Goal: Task Accomplishment & Management: Use online tool/utility

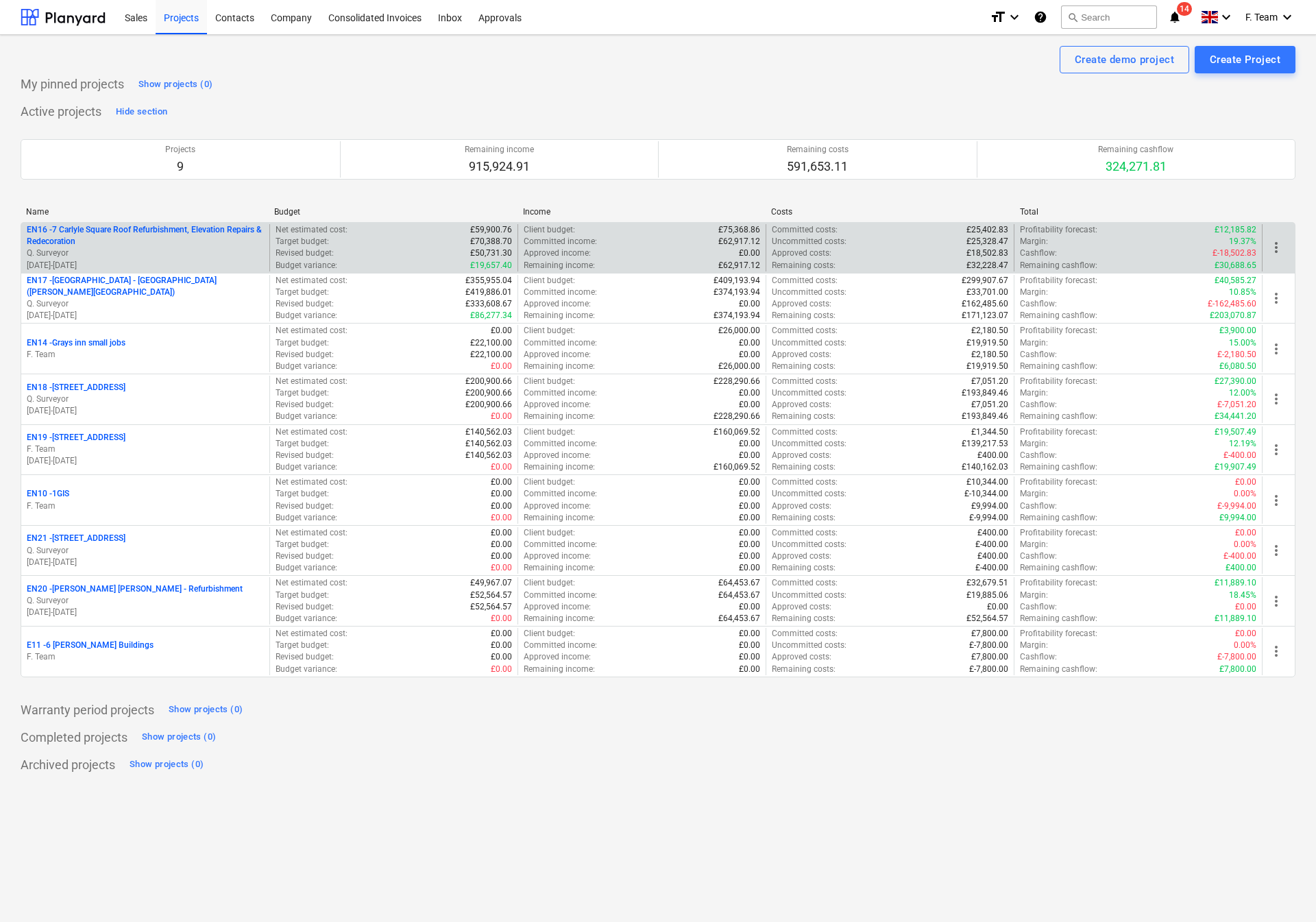
click at [183, 242] on p "EN16 - 7 Carlyle Square Roof Refurbishment, Elevation Repairs & Redecoration" at bounding box center [145, 235] width 237 height 23
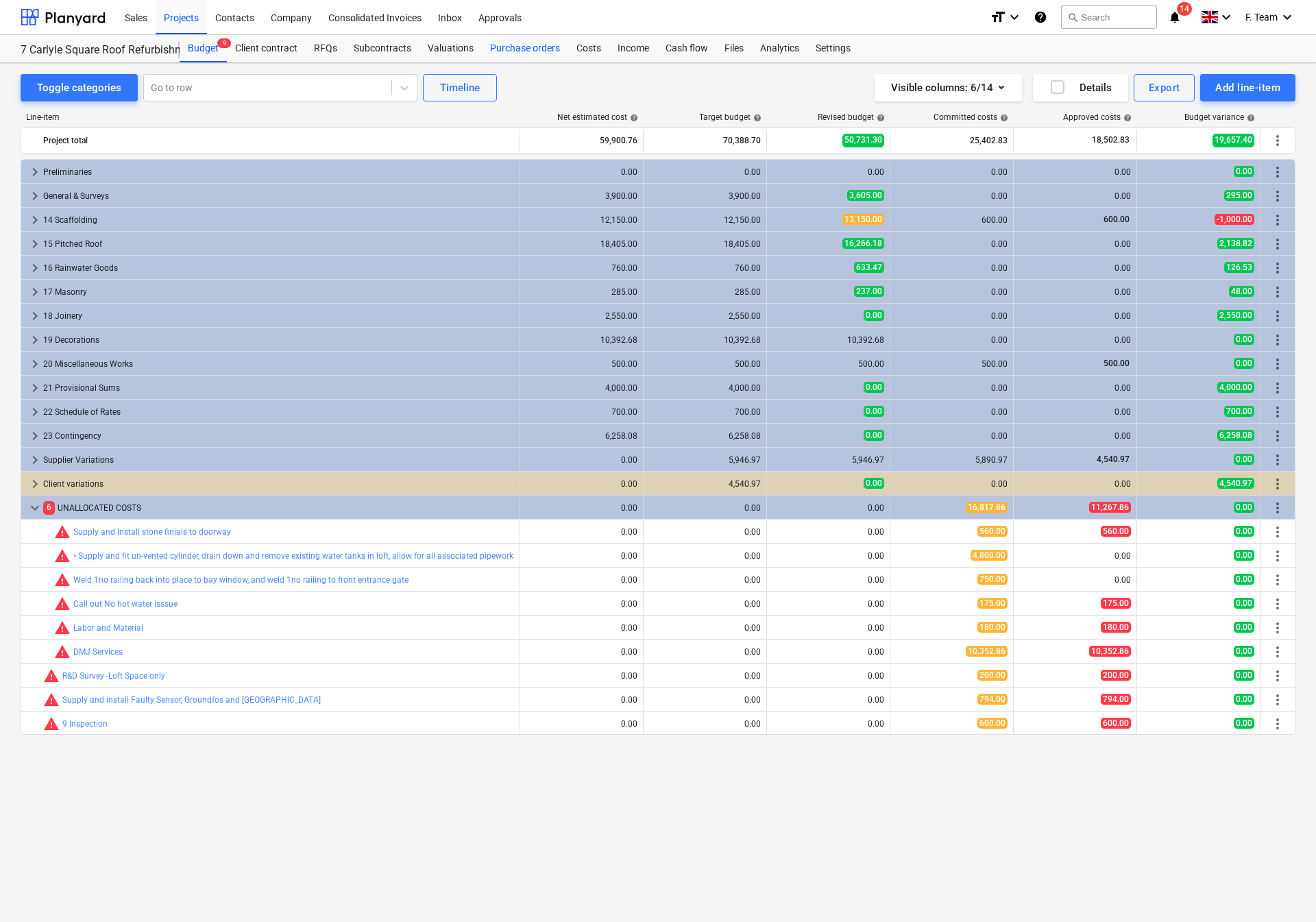
click at [531, 47] on div "Purchase orders" at bounding box center [524, 48] width 86 height 28
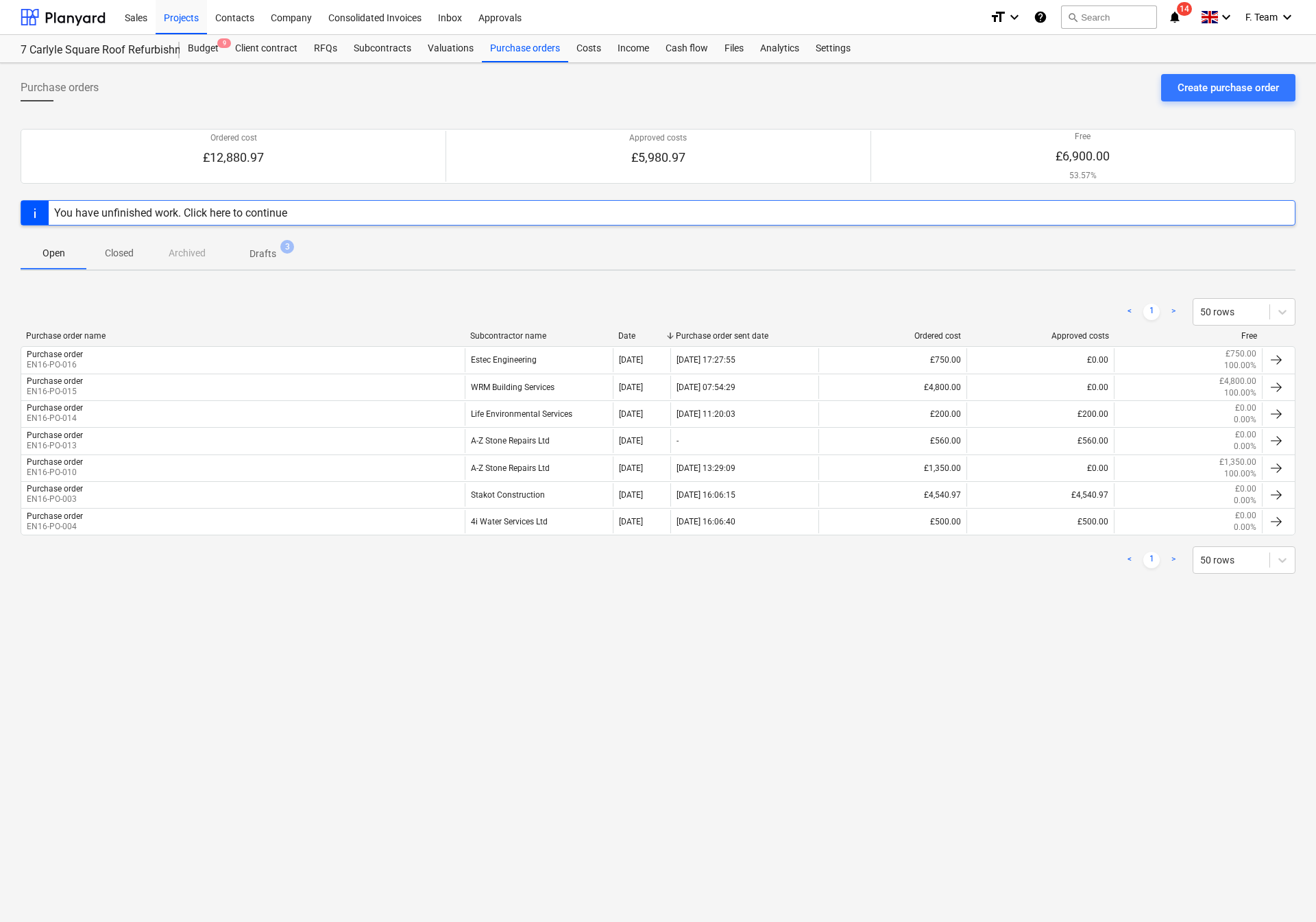
click at [706, 671] on div "Purchase orders Create purchase order Ordered cost £12,880.97 Approved costs £5…" at bounding box center [658, 492] width 1316 height 859
click at [740, 56] on div "Files" at bounding box center [734, 48] width 36 height 28
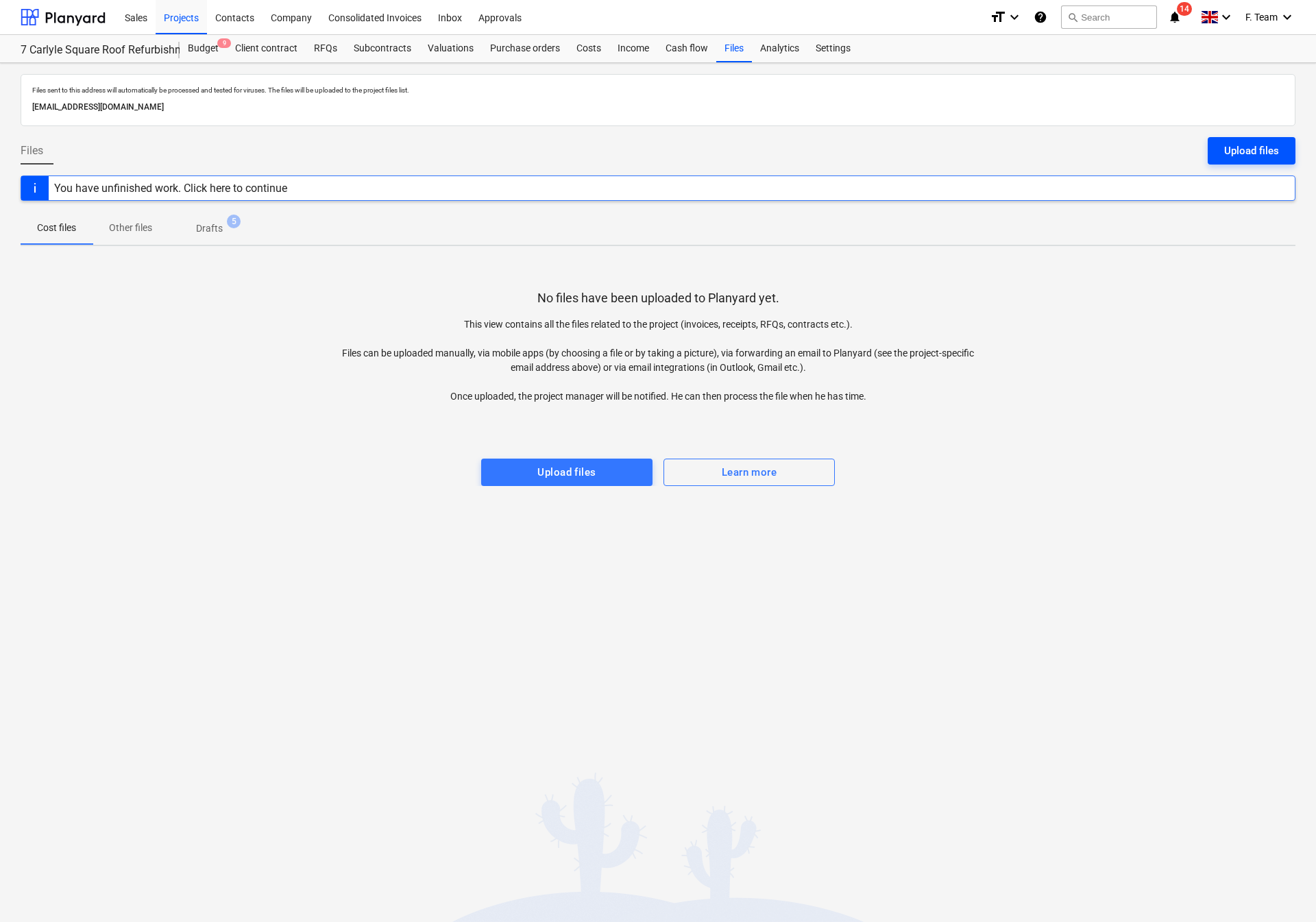
click at [1230, 148] on div "Upload files" at bounding box center [1251, 151] width 54 height 18
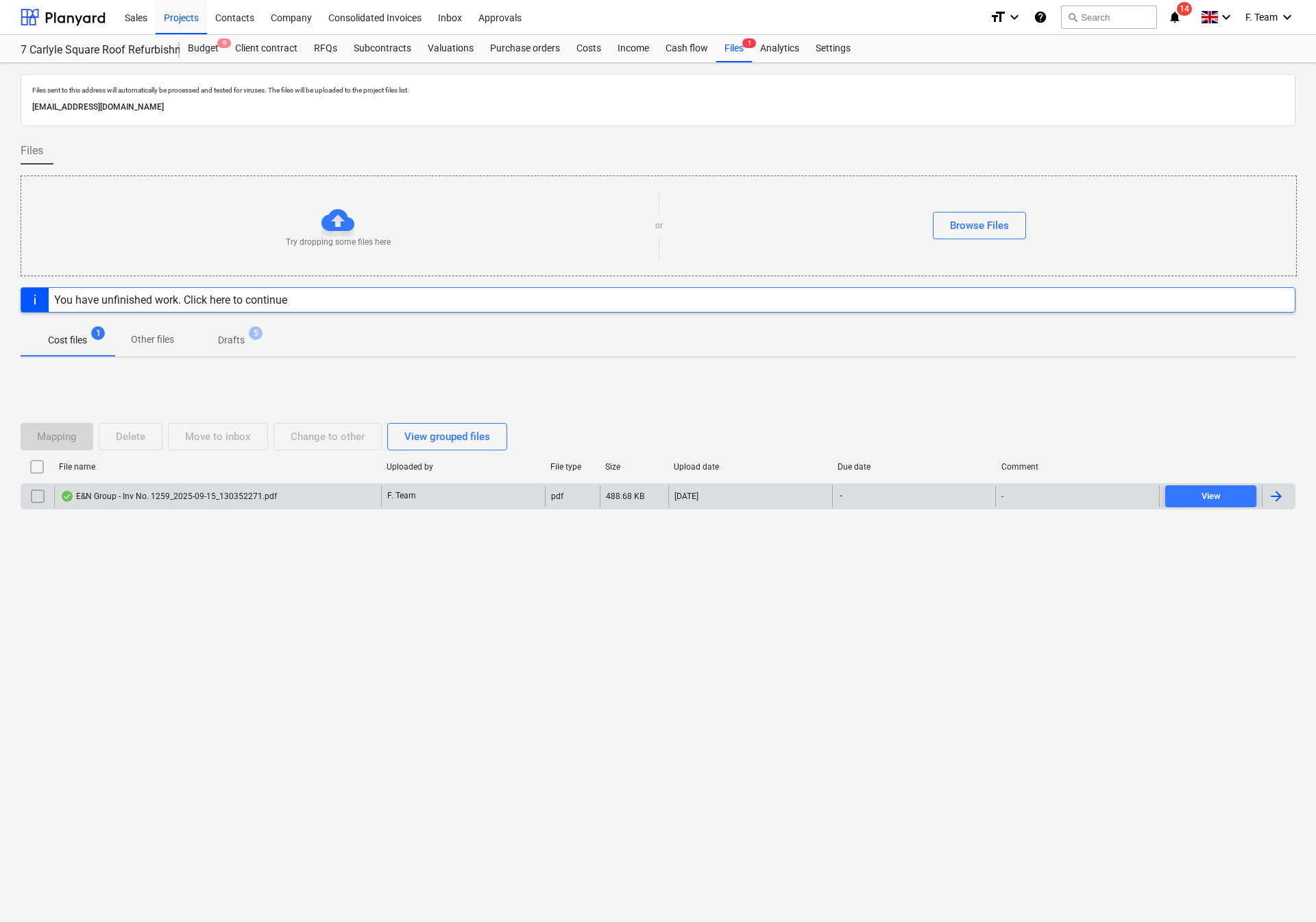
click at [1269, 502] on div at bounding box center [1276, 496] width 16 height 16
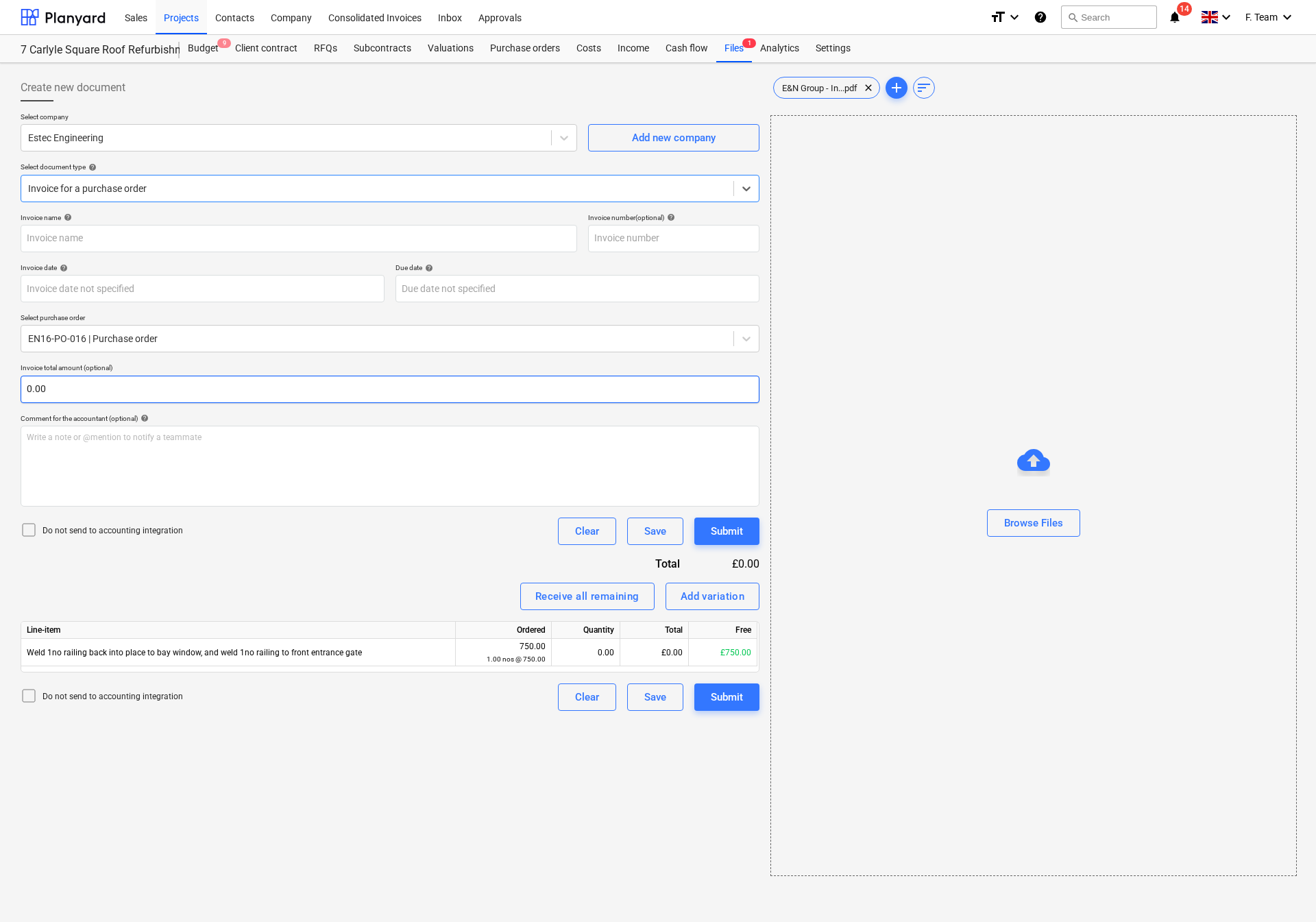
type input "1259"
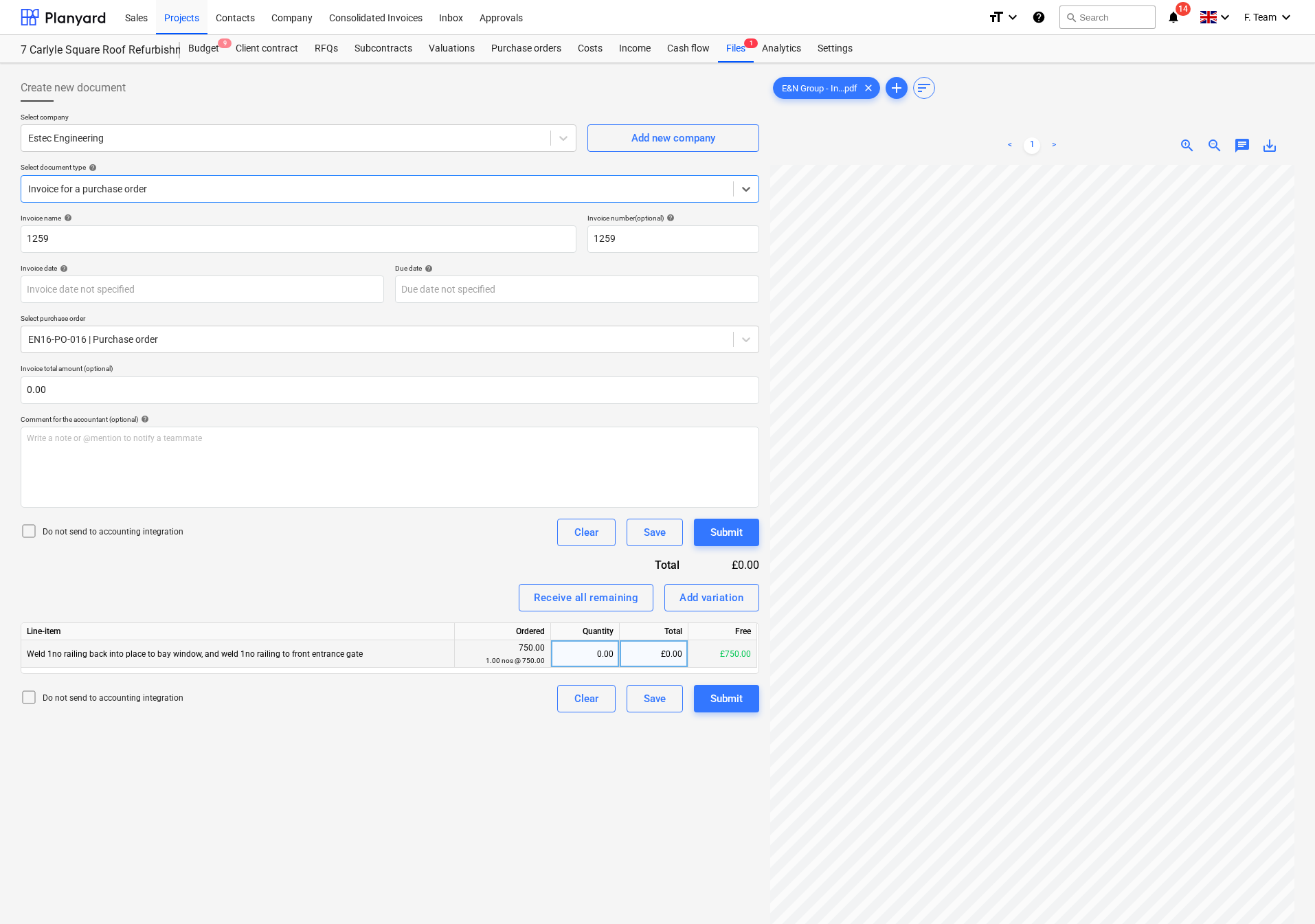
click at [598, 651] on div "0.00" at bounding box center [586, 653] width 57 height 28
type input "1"
click at [79, 391] on input "text" at bounding box center [390, 390] width 738 height 28
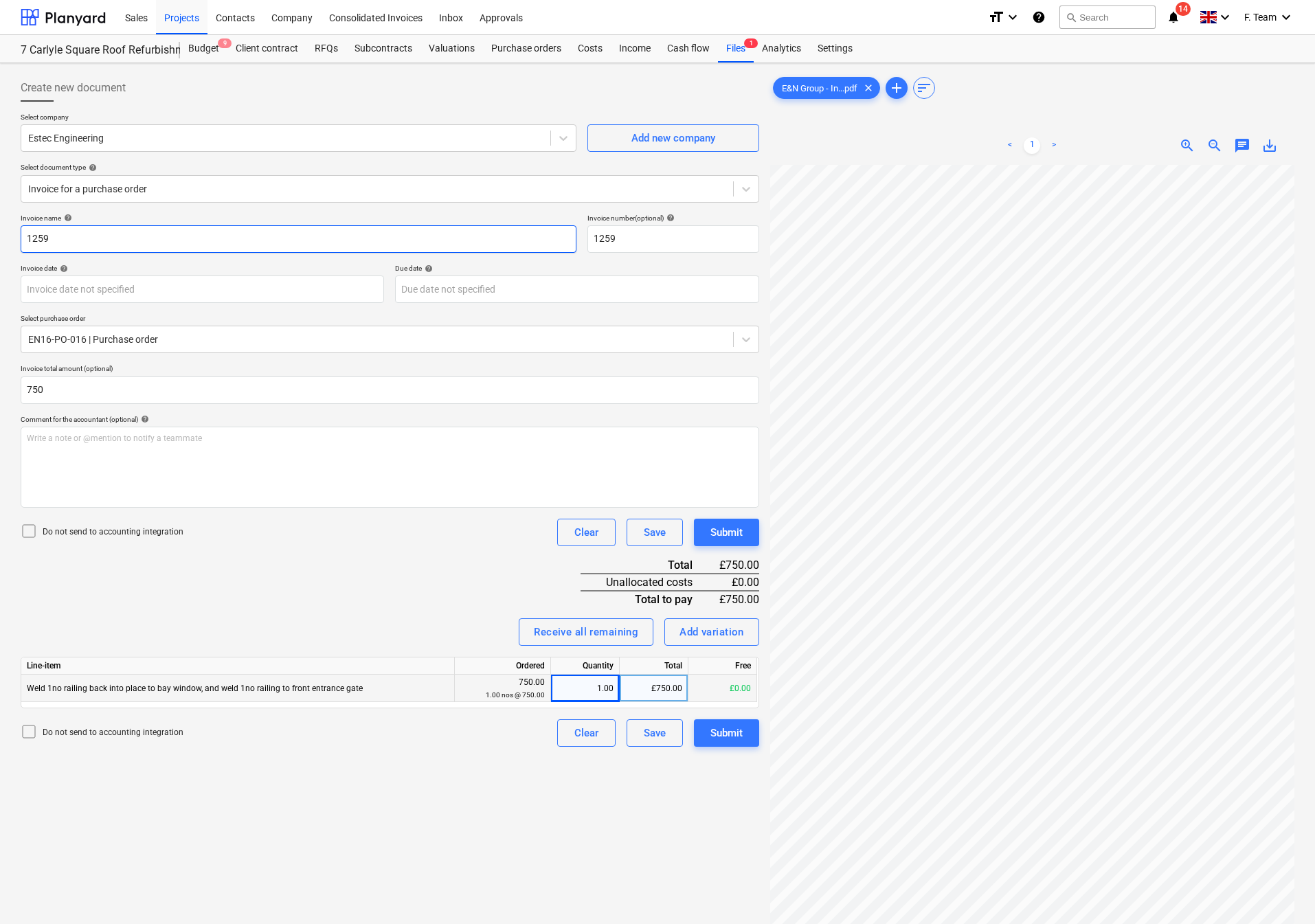
type input "750.00"
click at [79, 241] on input "1259" at bounding box center [299, 239] width 556 height 28
type input "1"
type input "Estec Engineering"
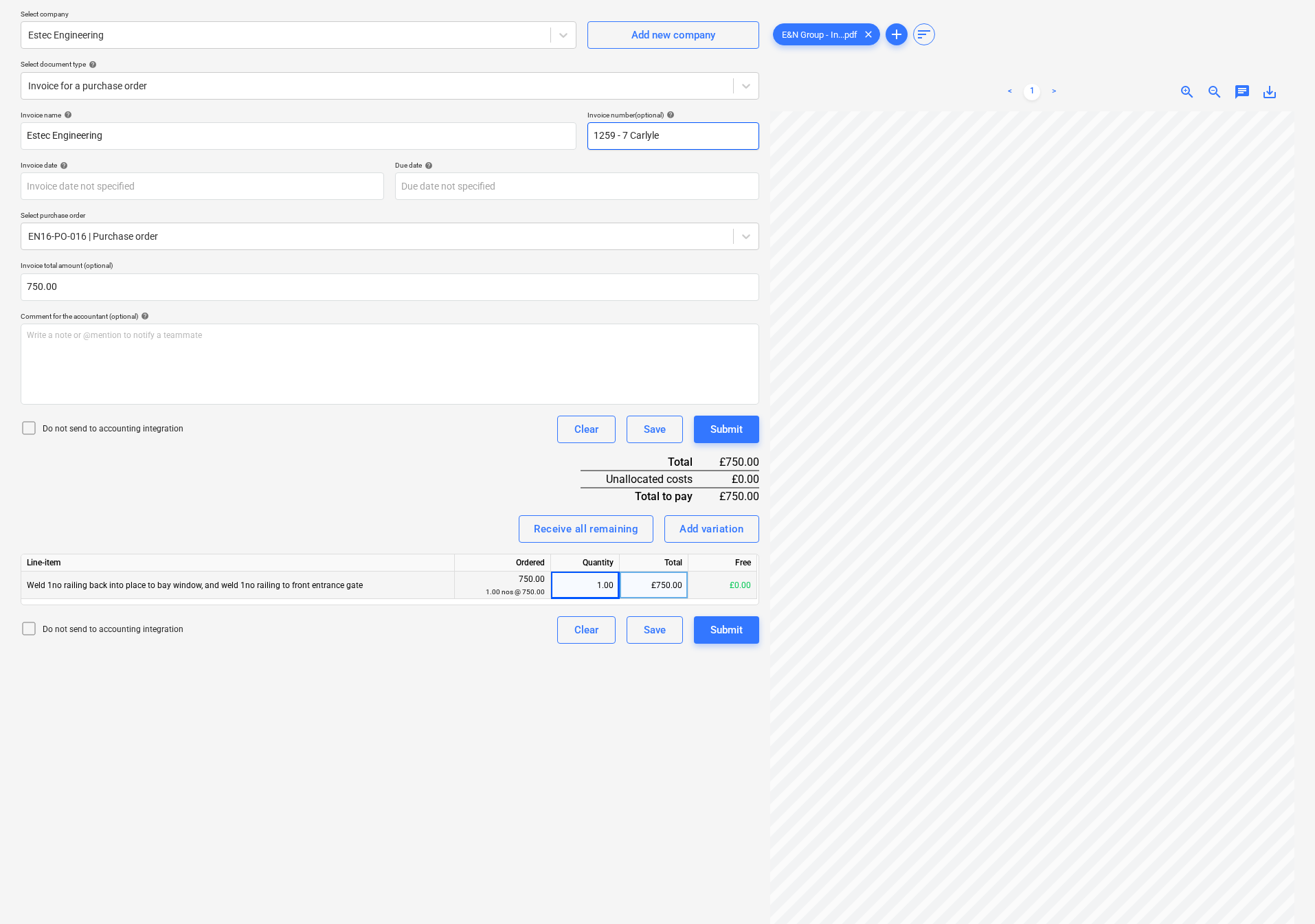
scroll to position [103, 0]
type input "1259 - 7 Carlyle"
click at [732, 626] on div "Submit" at bounding box center [727, 630] width 32 height 18
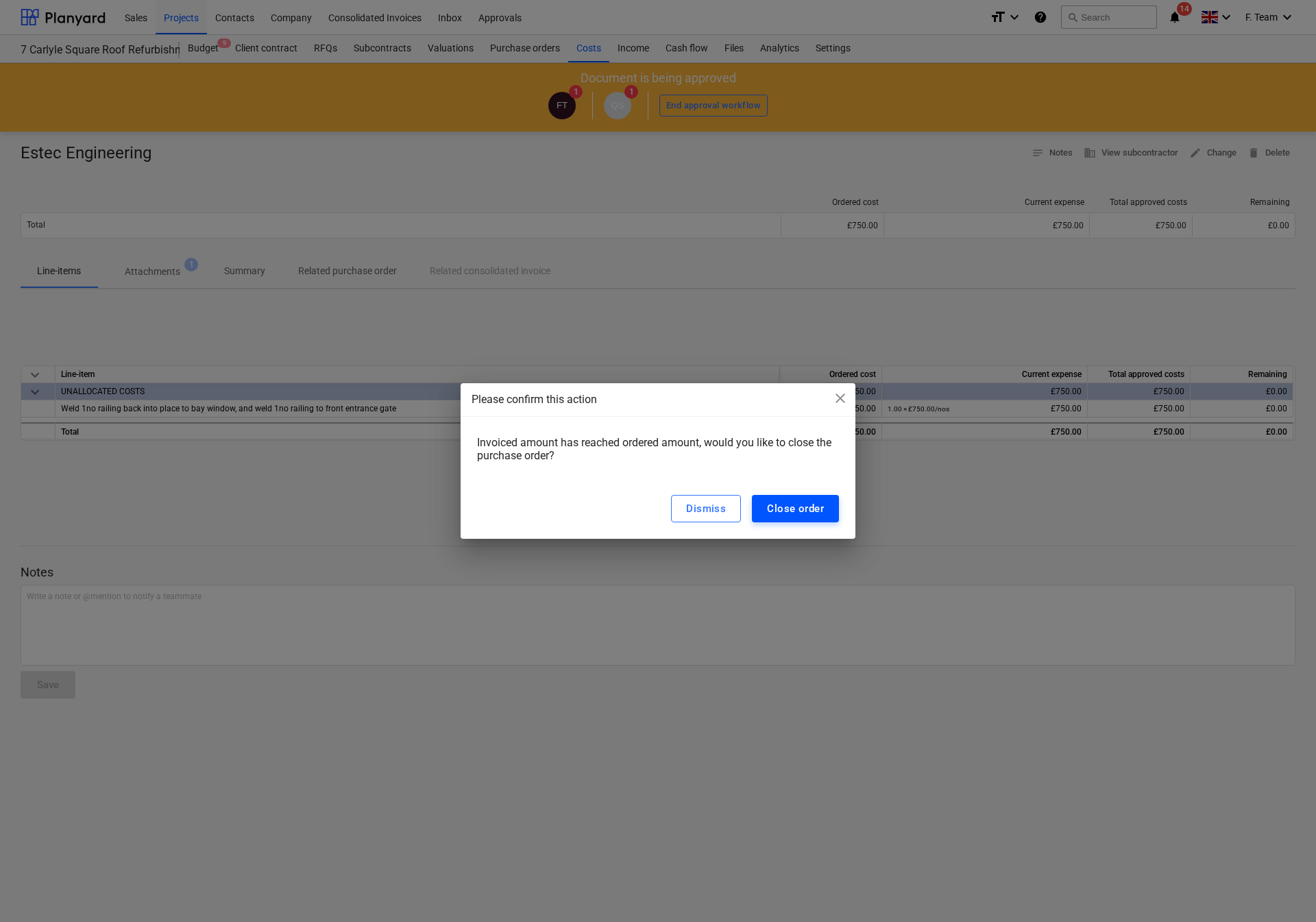
click at [808, 518] on button "Close order" at bounding box center [795, 508] width 87 height 28
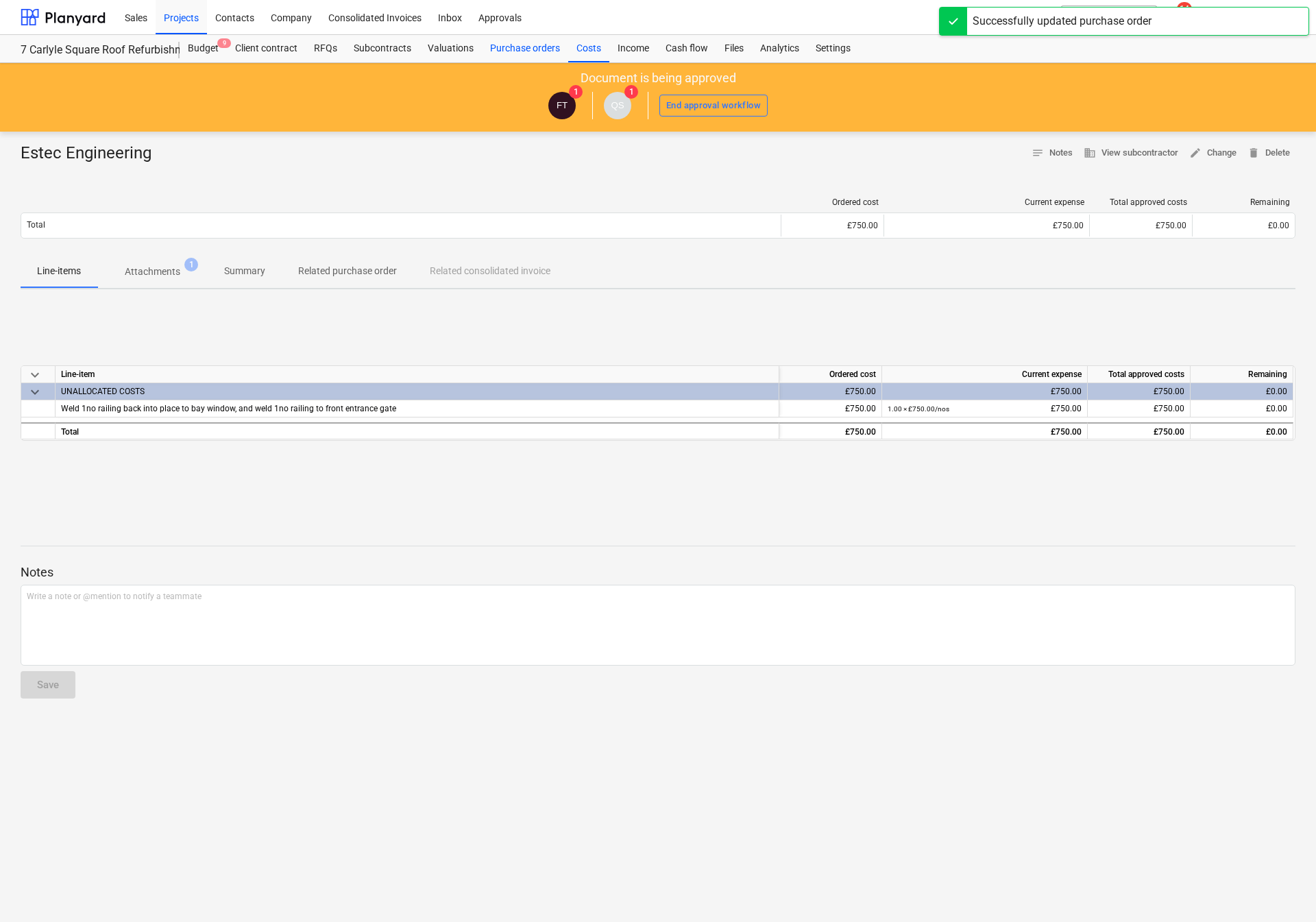
click at [519, 37] on div "Purchase orders" at bounding box center [524, 48] width 86 height 28
